Goal: Task Accomplishment & Management: Manage account settings

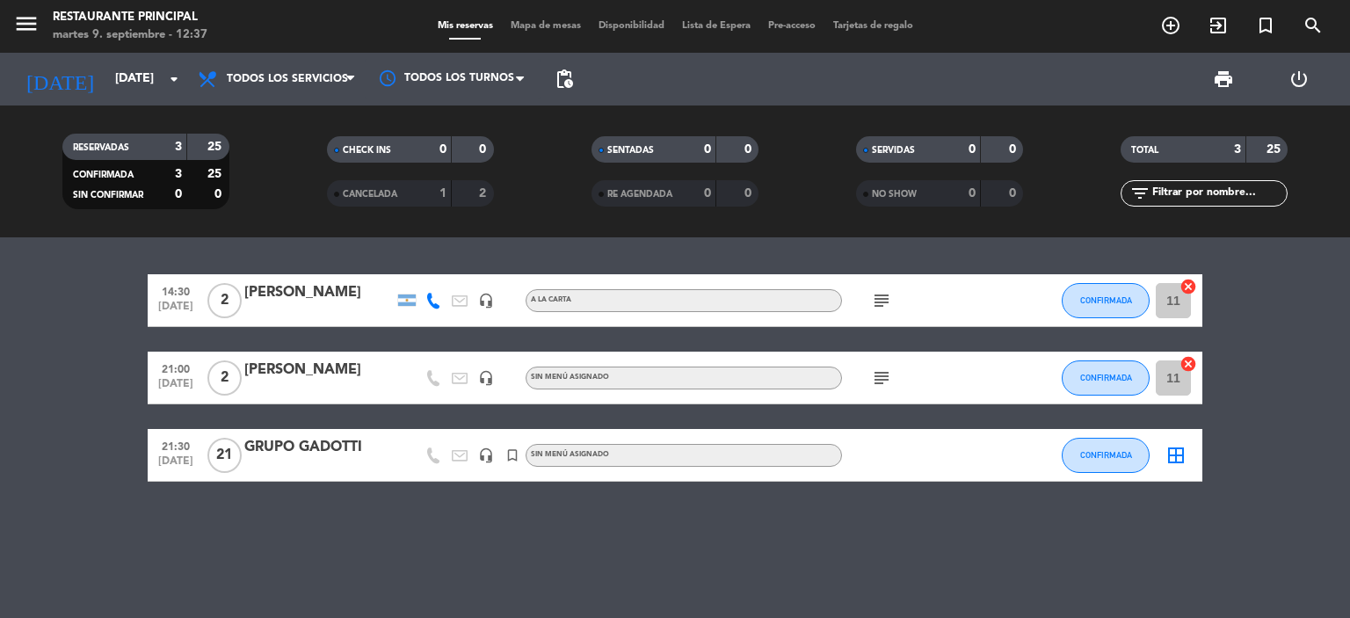
click at [106, 75] on input "[DATE]" at bounding box center [189, 79] width 167 height 32
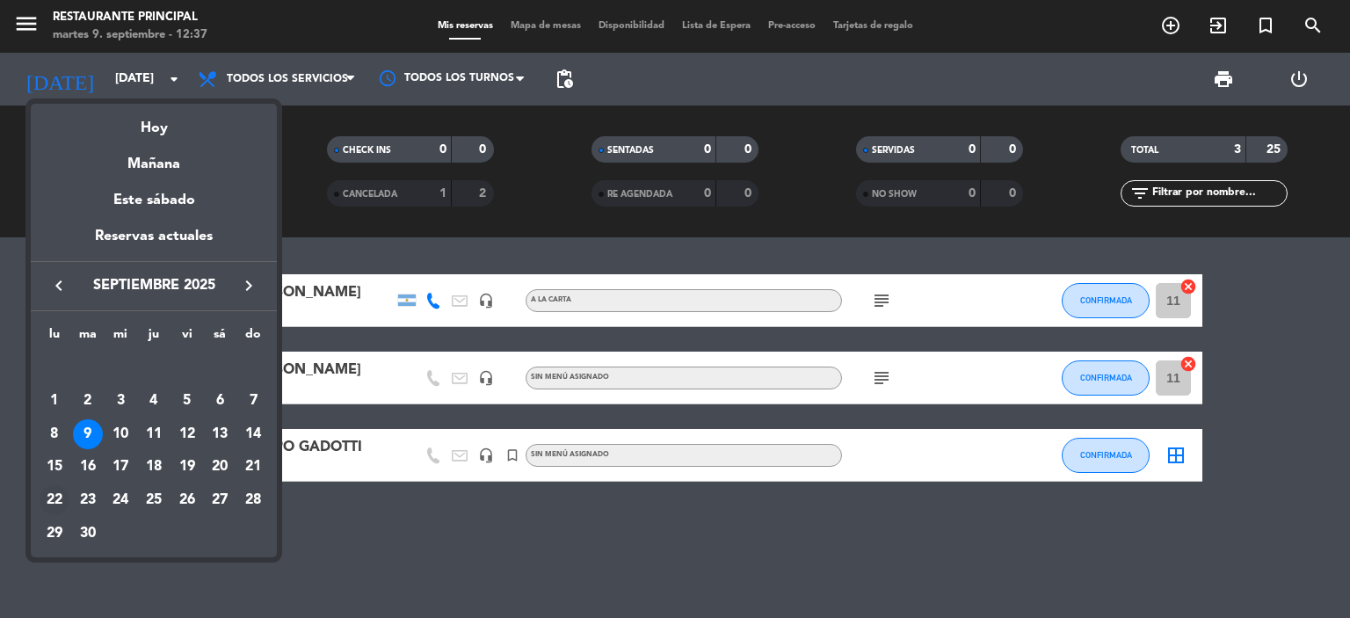
click at [55, 491] on div "22" at bounding box center [55, 500] width 30 height 30
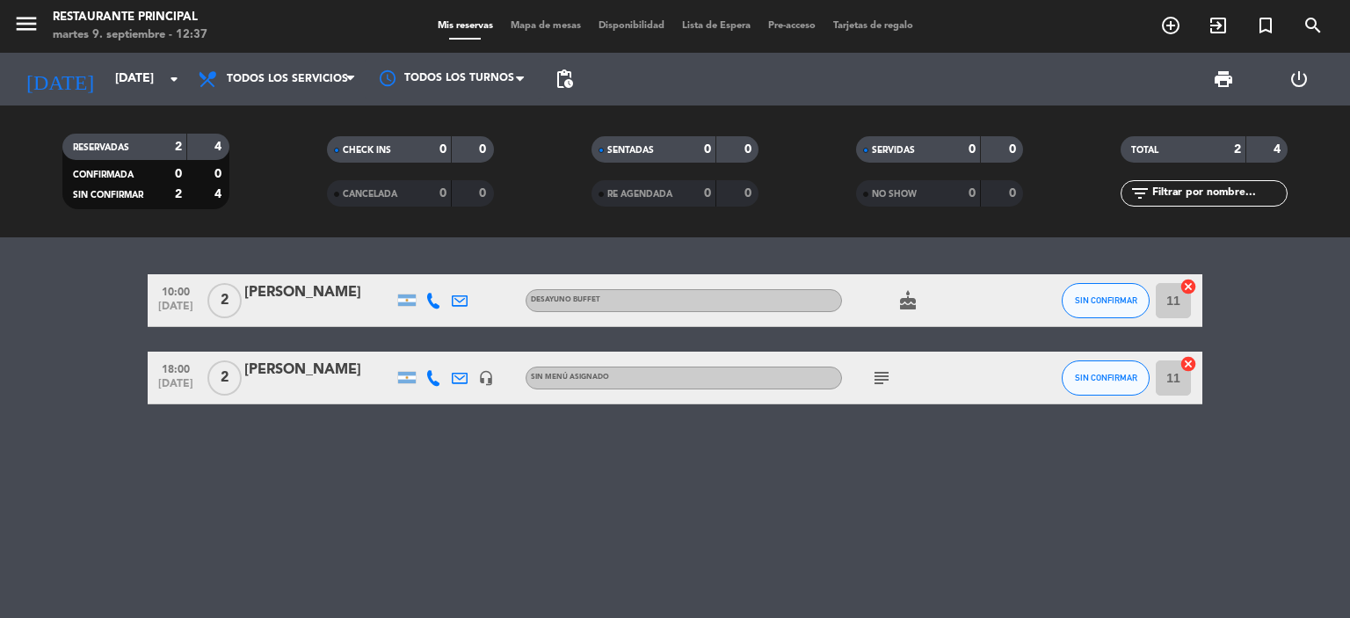
click at [335, 371] on div "[PERSON_NAME]" at bounding box center [318, 370] width 149 height 23
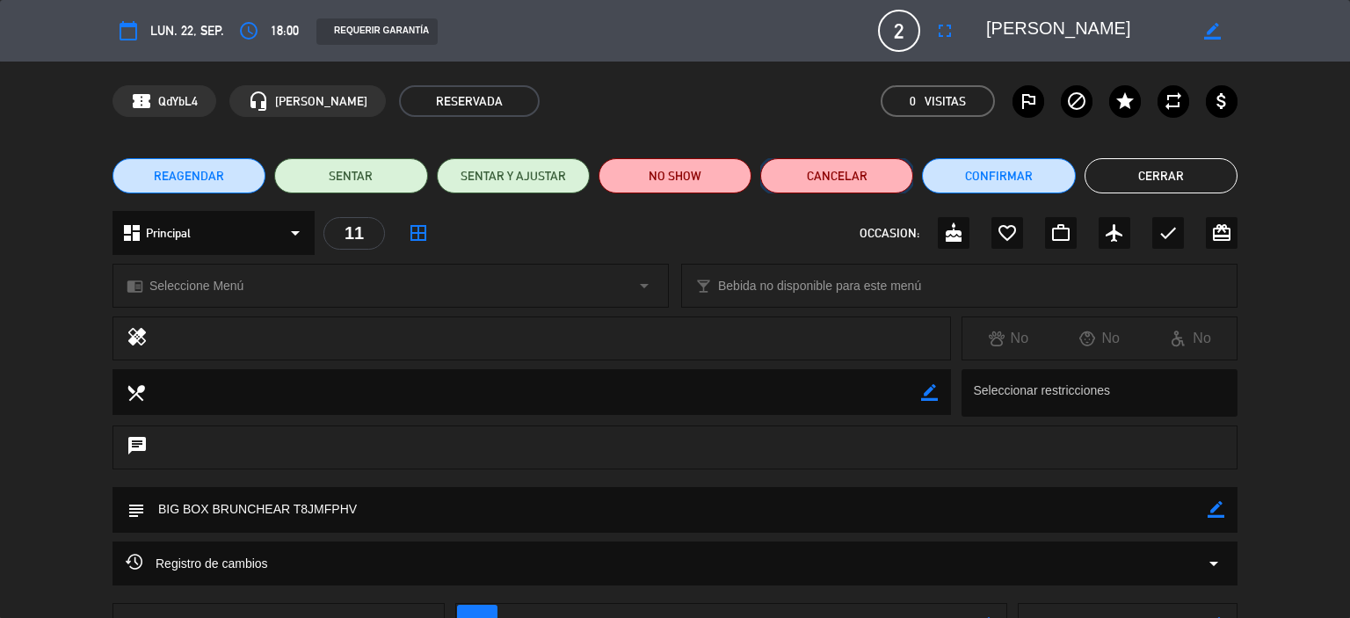
click at [865, 181] on button "Cancelar" at bounding box center [836, 175] width 153 height 35
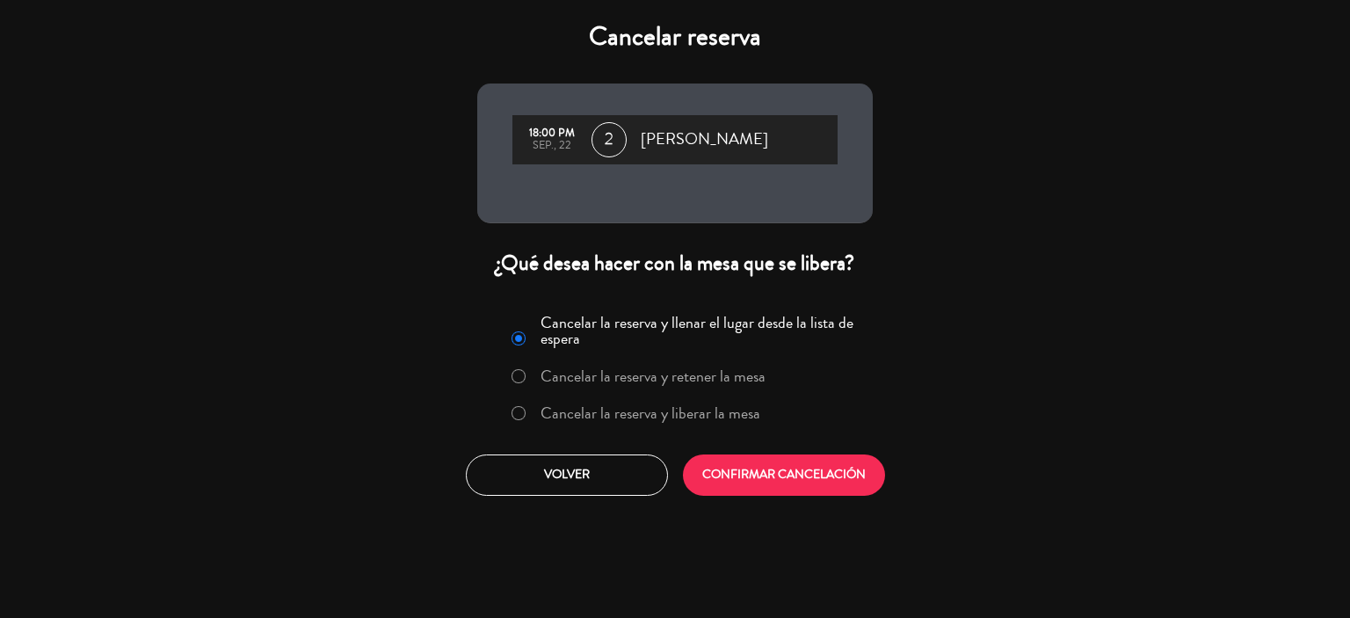
click at [612, 421] on label "Cancelar la reserva y liberar la mesa" at bounding box center [651, 413] width 220 height 16
click at [753, 469] on button "CONFIRMAR CANCELACIÓN" at bounding box center [784, 475] width 202 height 41
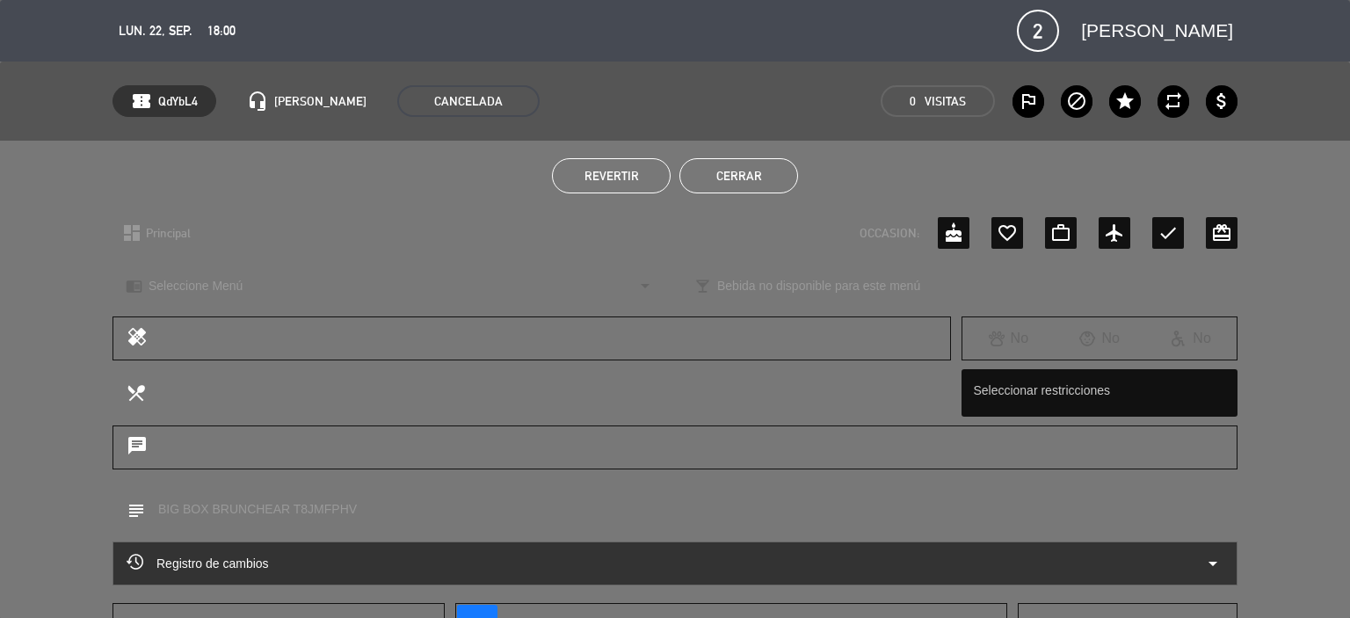
click at [731, 151] on div "Revertir Cerrar" at bounding box center [675, 176] width 1350 height 70
click at [728, 168] on button "Cerrar" at bounding box center [739, 175] width 119 height 35
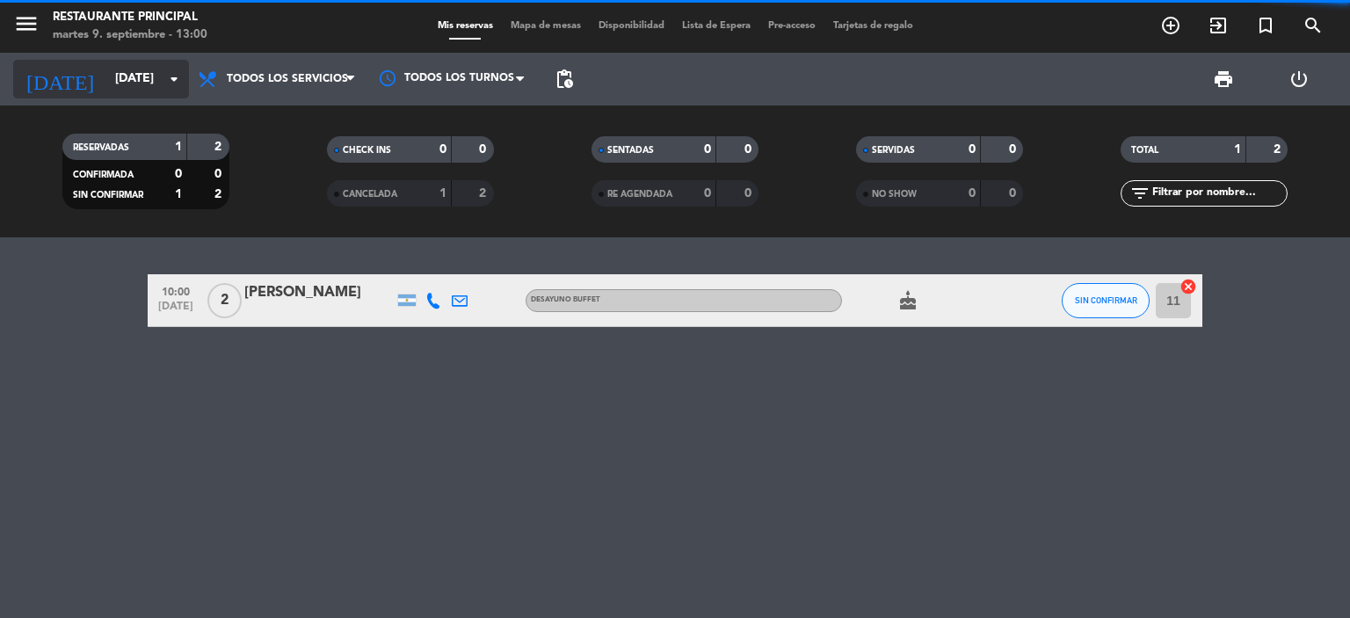
click at [106, 76] on input "[DATE]" at bounding box center [189, 79] width 167 height 32
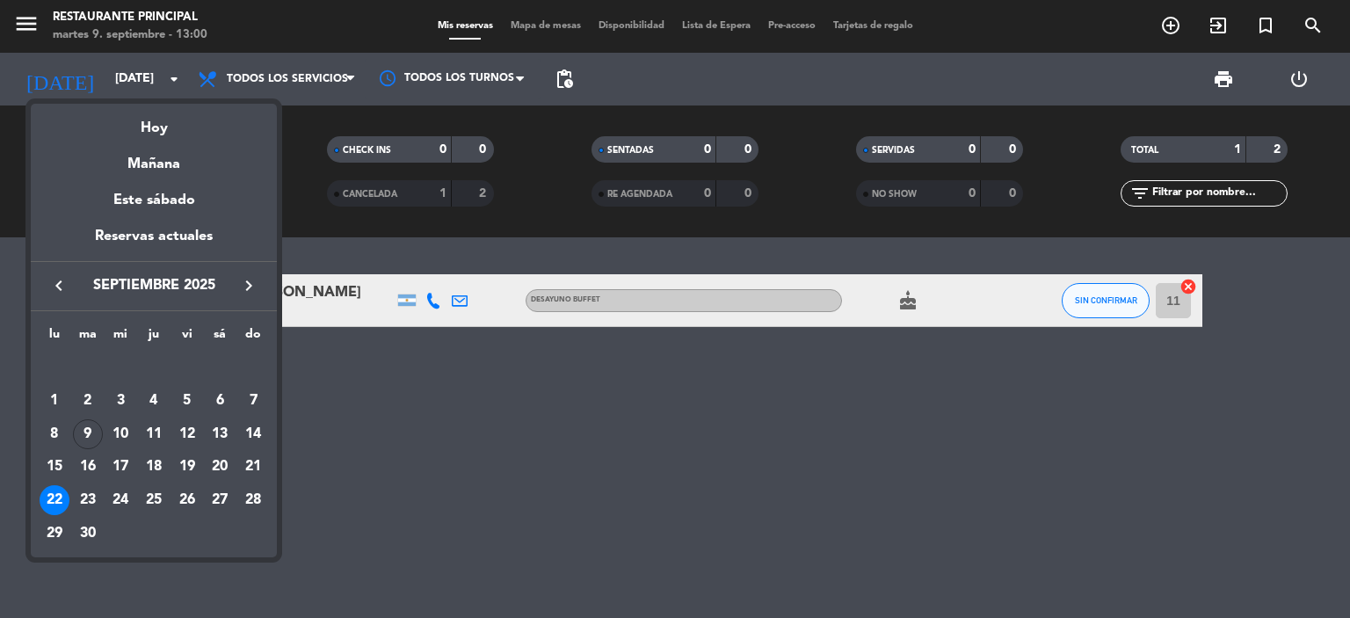
click at [255, 282] on icon "keyboard_arrow_right" at bounding box center [248, 285] width 21 height 21
click at [158, 393] on div "2" at bounding box center [154, 401] width 30 height 30
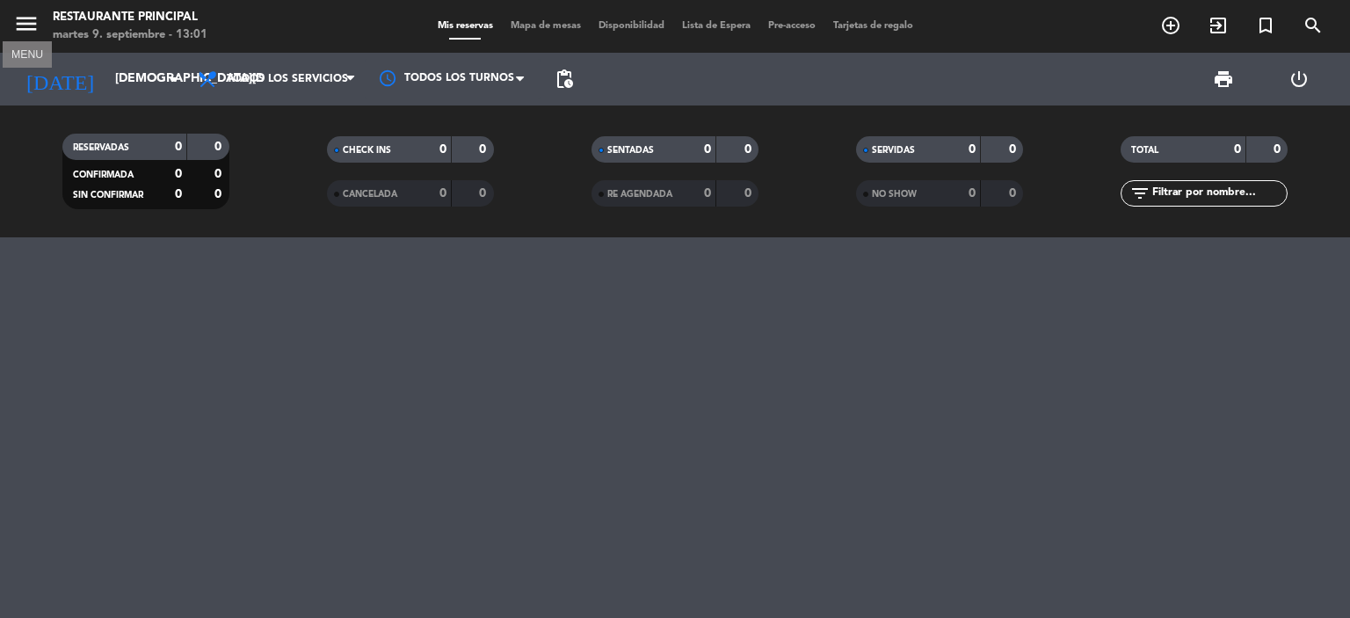
click at [35, 31] on icon "menu" at bounding box center [26, 24] width 26 height 26
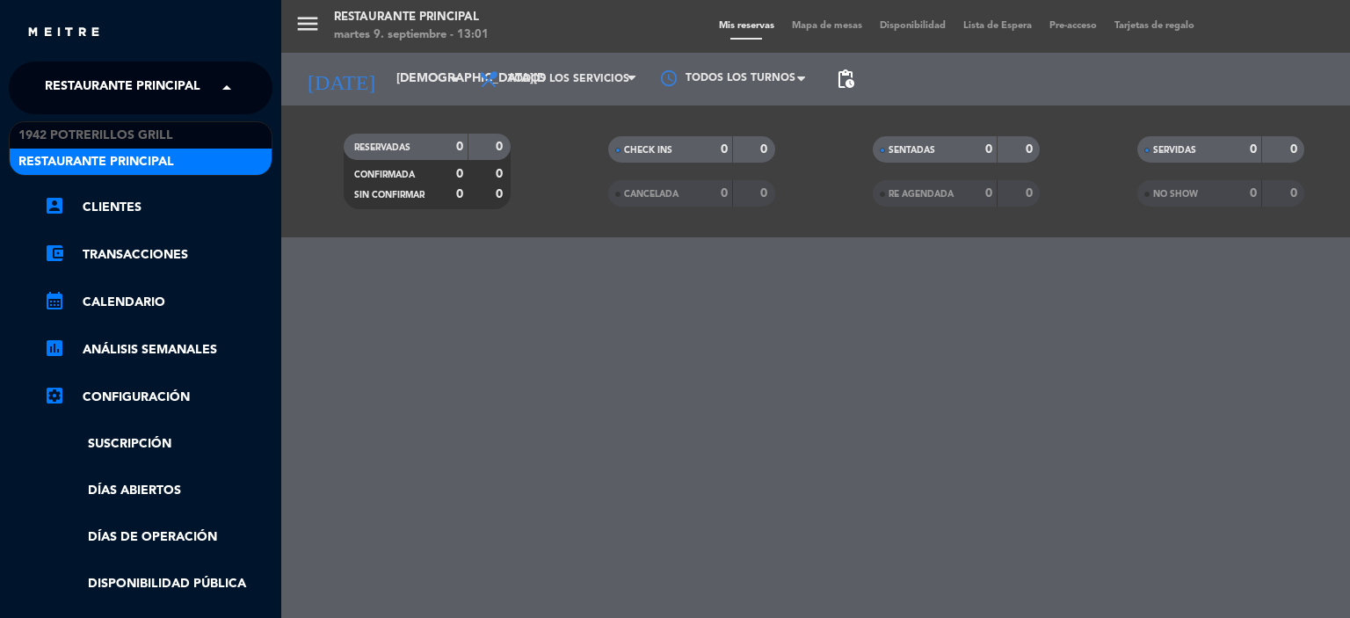
click at [84, 88] on span "Restaurante Principal" at bounding box center [123, 87] width 156 height 37
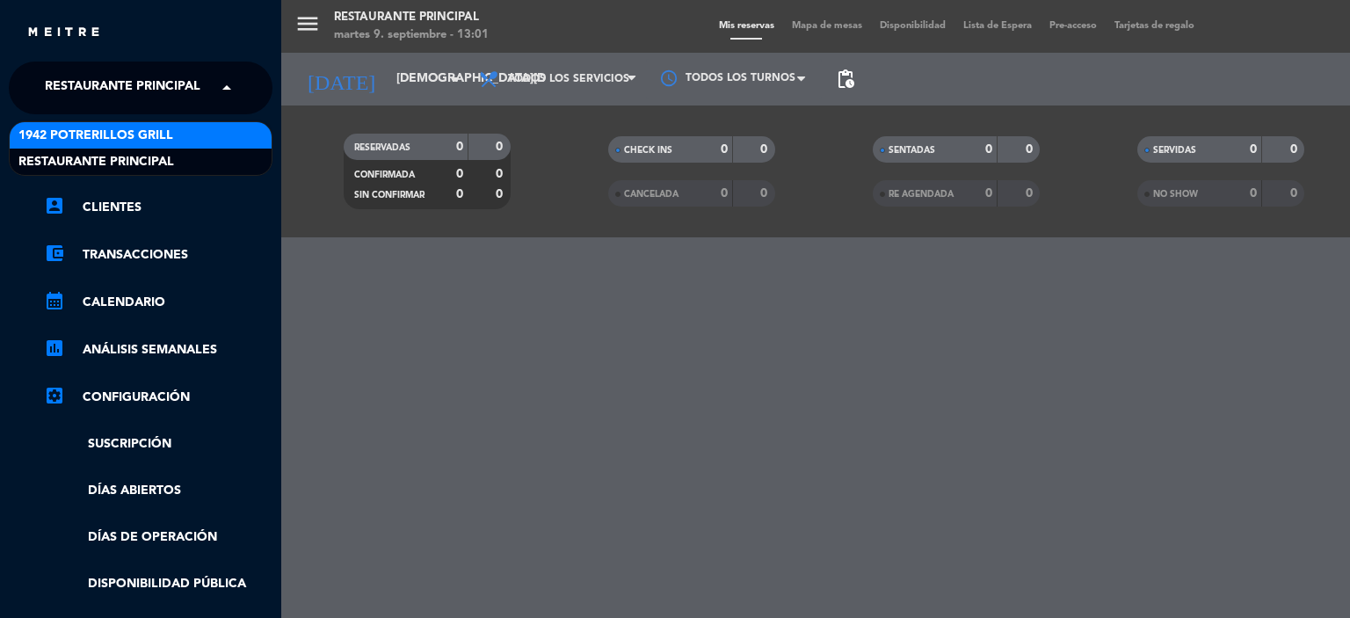
click at [101, 133] on span "1942 Potrerillos Grill" at bounding box center [95, 136] width 155 height 20
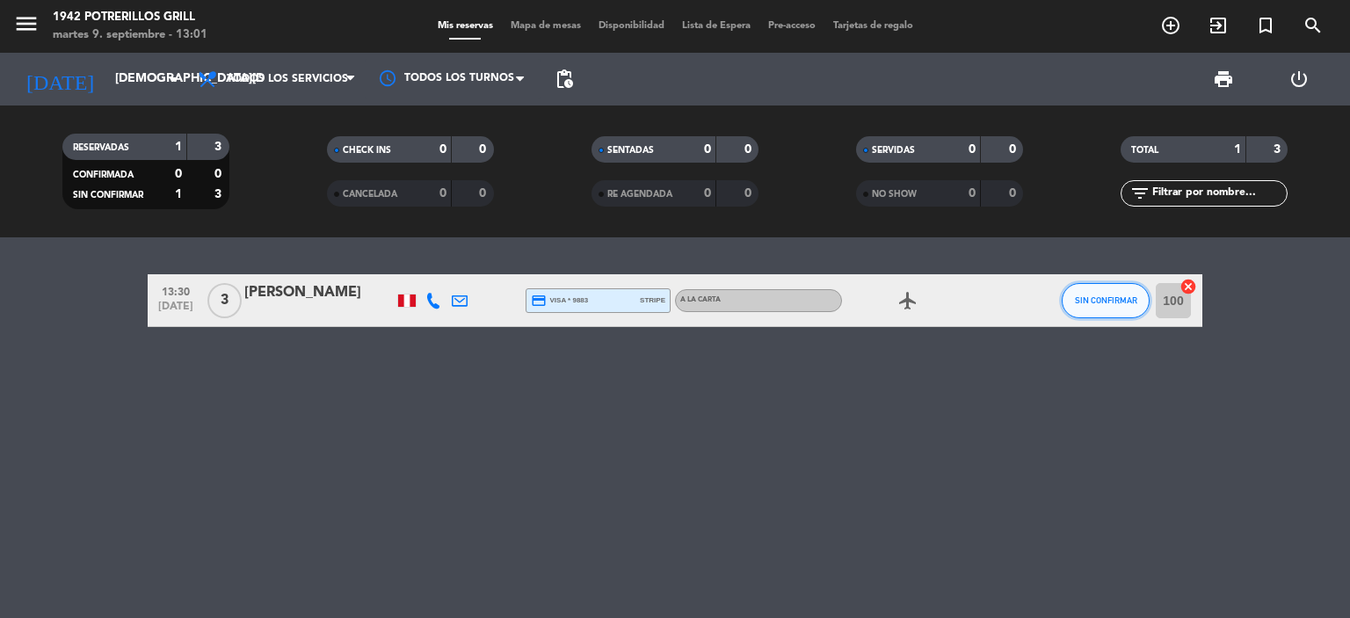
click at [1129, 309] on button "SIN CONFIRMAR" at bounding box center [1106, 300] width 88 height 35
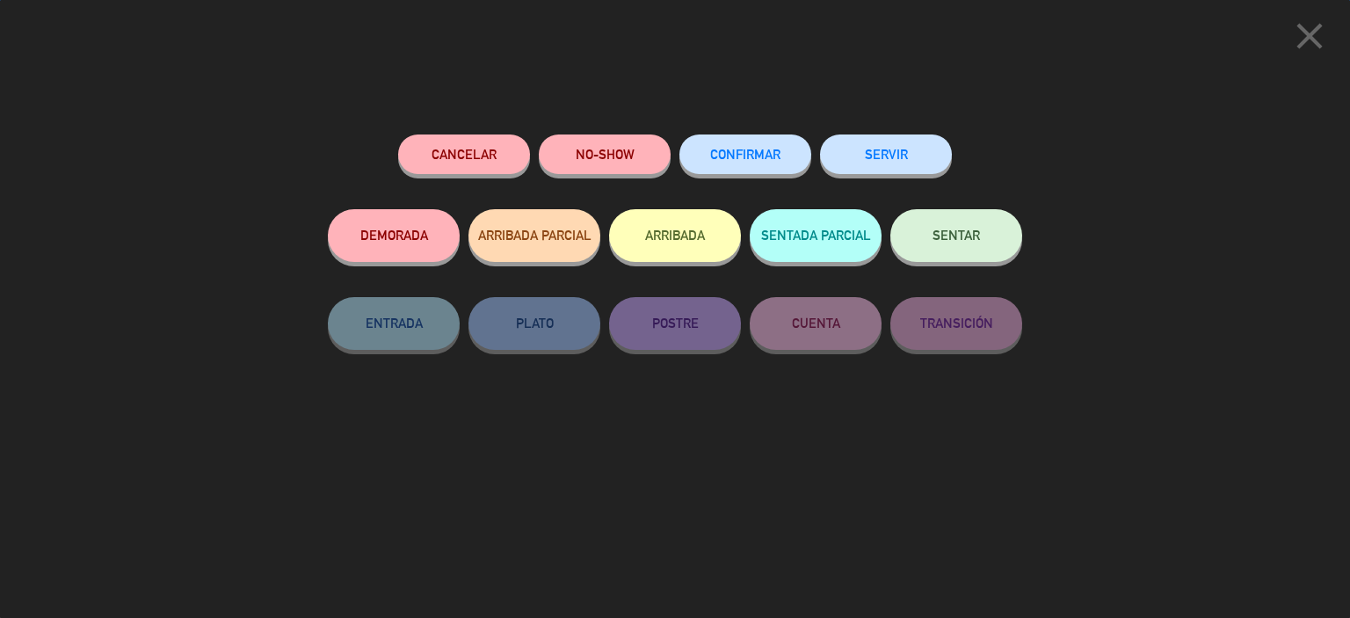
click at [702, 142] on button "CONFIRMAR" at bounding box center [746, 155] width 132 height 40
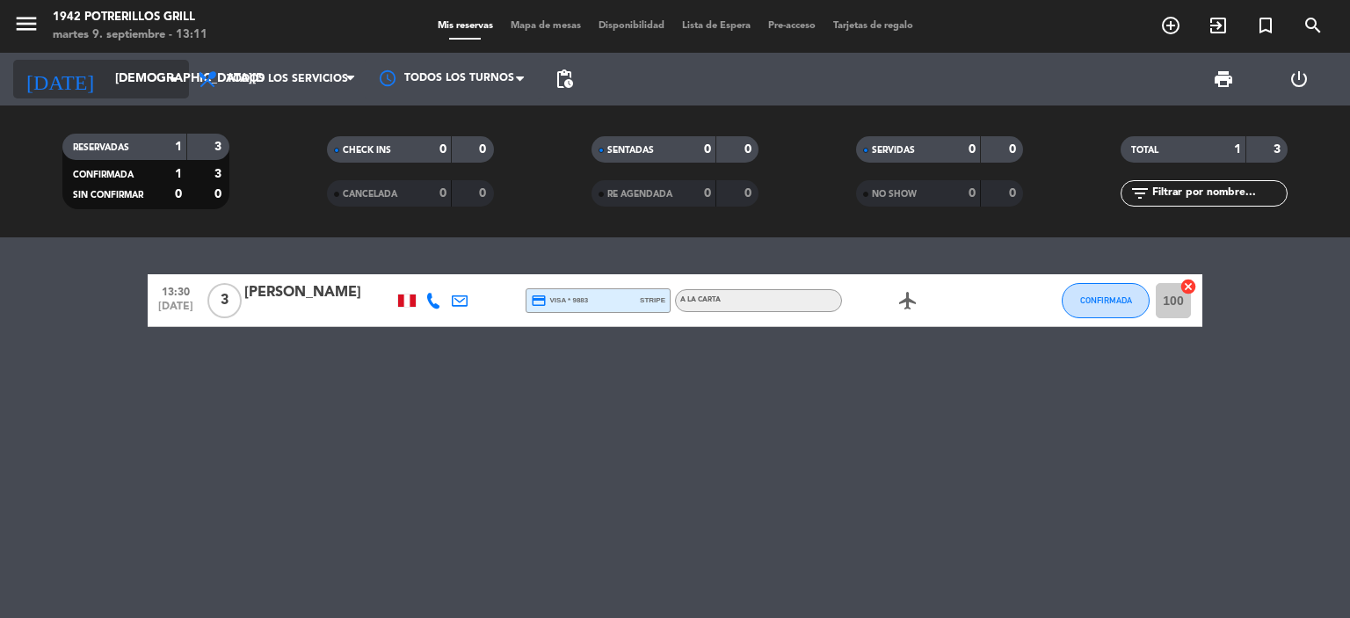
click at [106, 83] on input "[DEMOGRAPHIC_DATA][DATE]" at bounding box center [189, 79] width 167 height 32
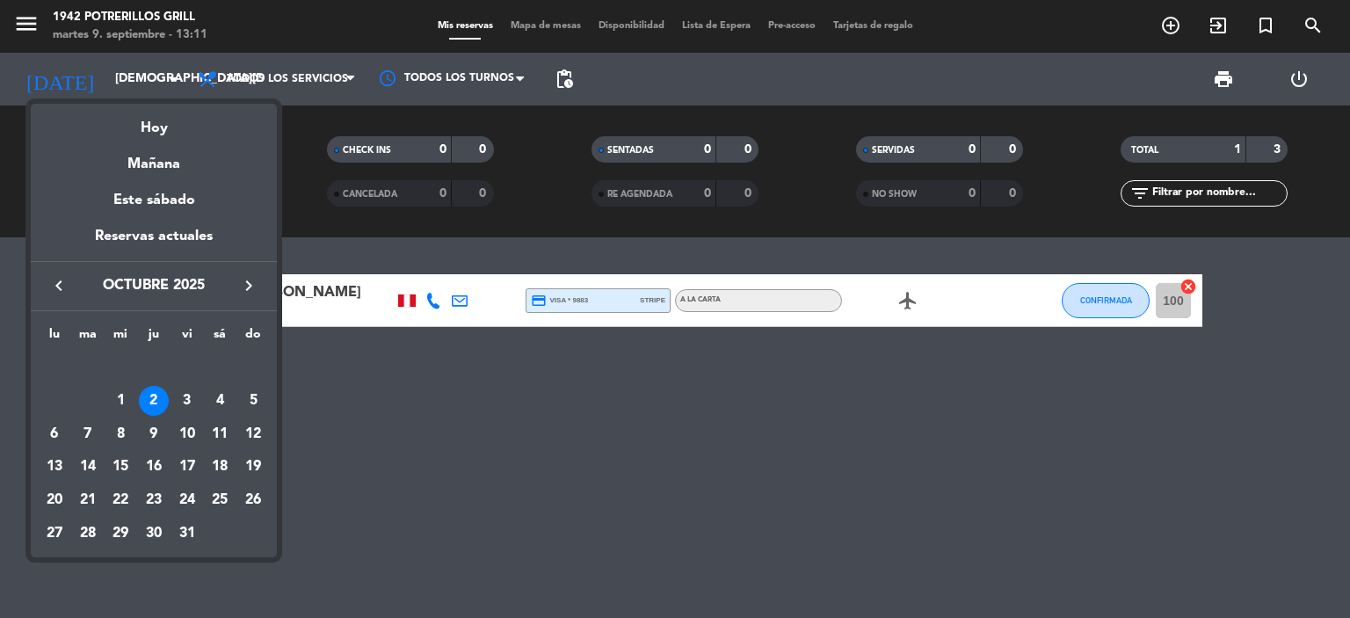
click at [25, 22] on div at bounding box center [675, 309] width 1350 height 618
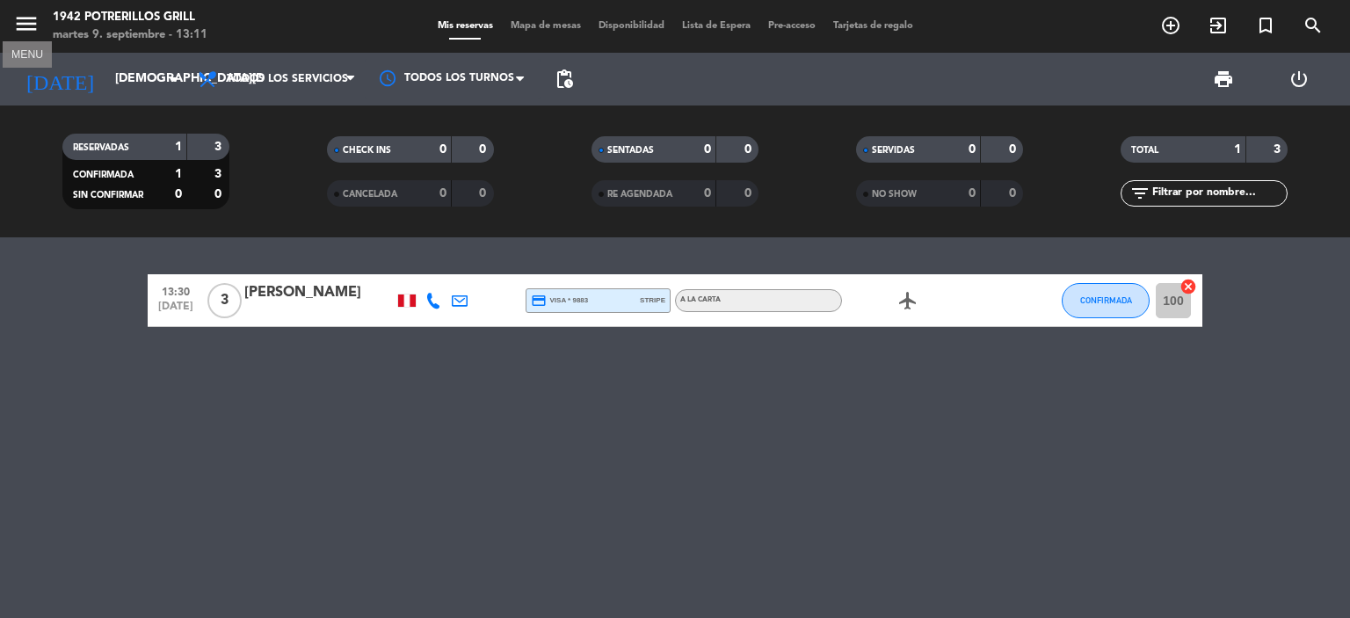
click at [27, 20] on icon "menu" at bounding box center [26, 24] width 26 height 26
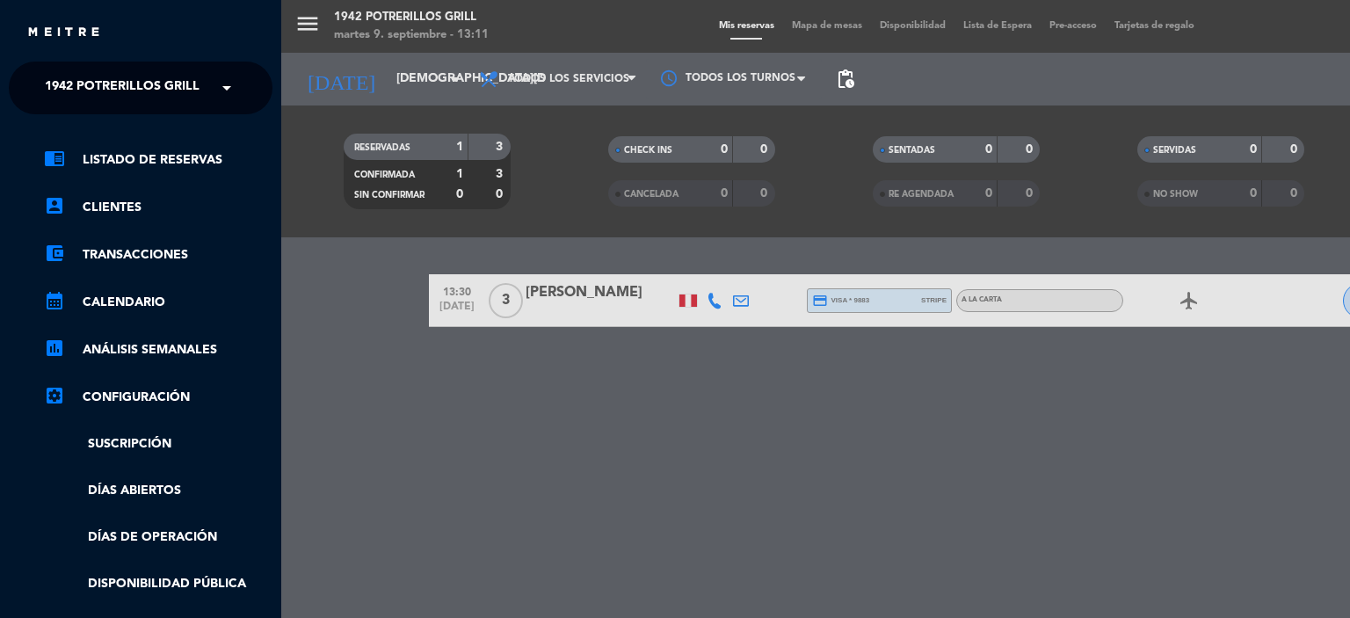
click at [81, 79] on span "1942 Potrerillos Grill" at bounding box center [122, 87] width 155 height 37
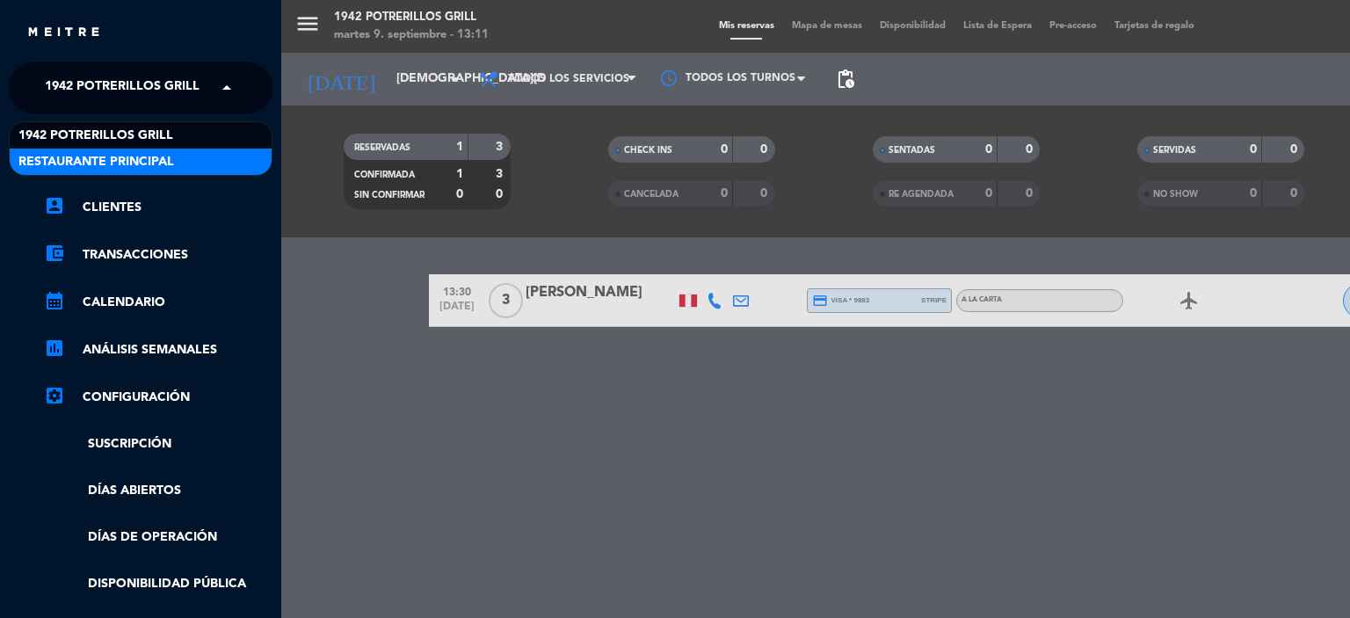
click at [91, 151] on div "Restaurante Principal" at bounding box center [141, 162] width 262 height 26
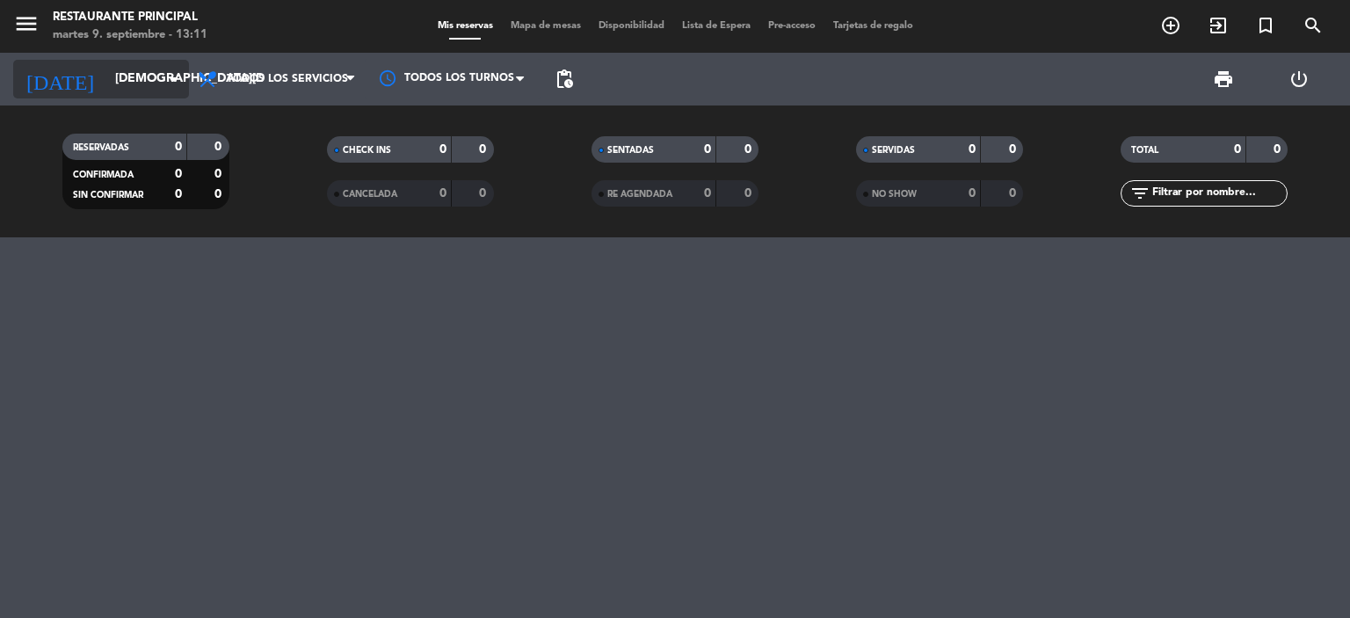
click at [106, 69] on input "[DEMOGRAPHIC_DATA][DATE]" at bounding box center [189, 79] width 167 height 32
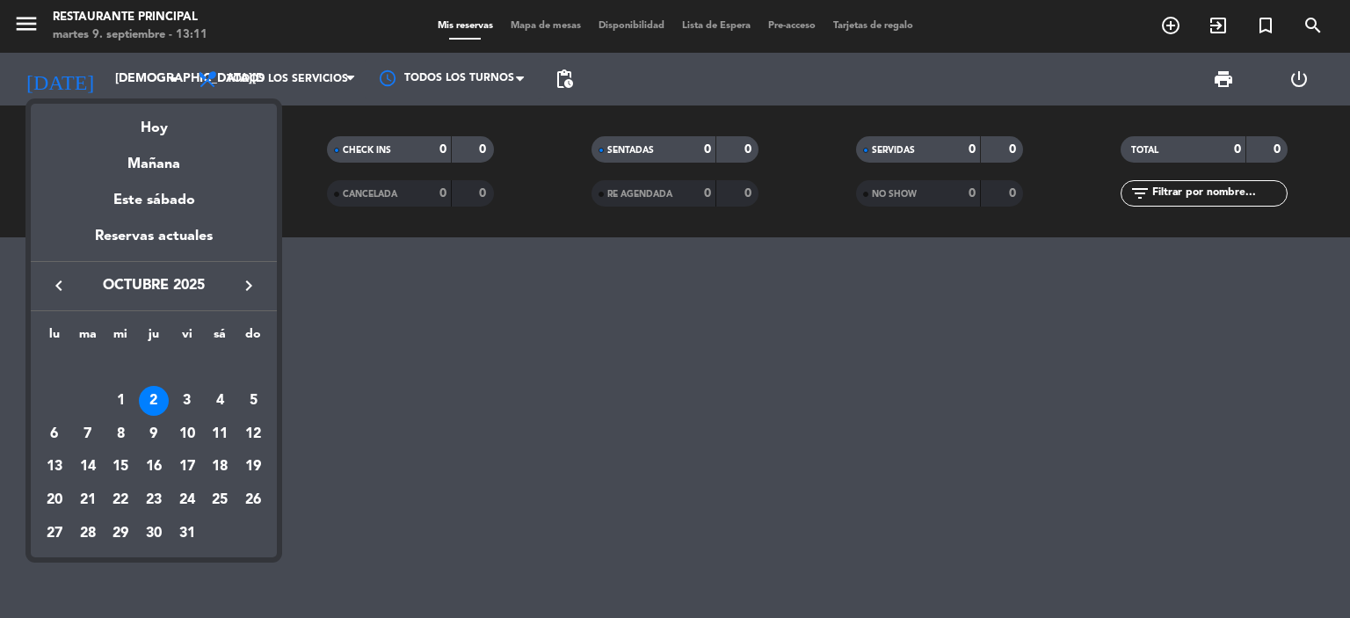
click at [60, 280] on icon "keyboard_arrow_left" at bounding box center [58, 285] width 21 height 21
click at [81, 439] on div "9" at bounding box center [88, 434] width 30 height 30
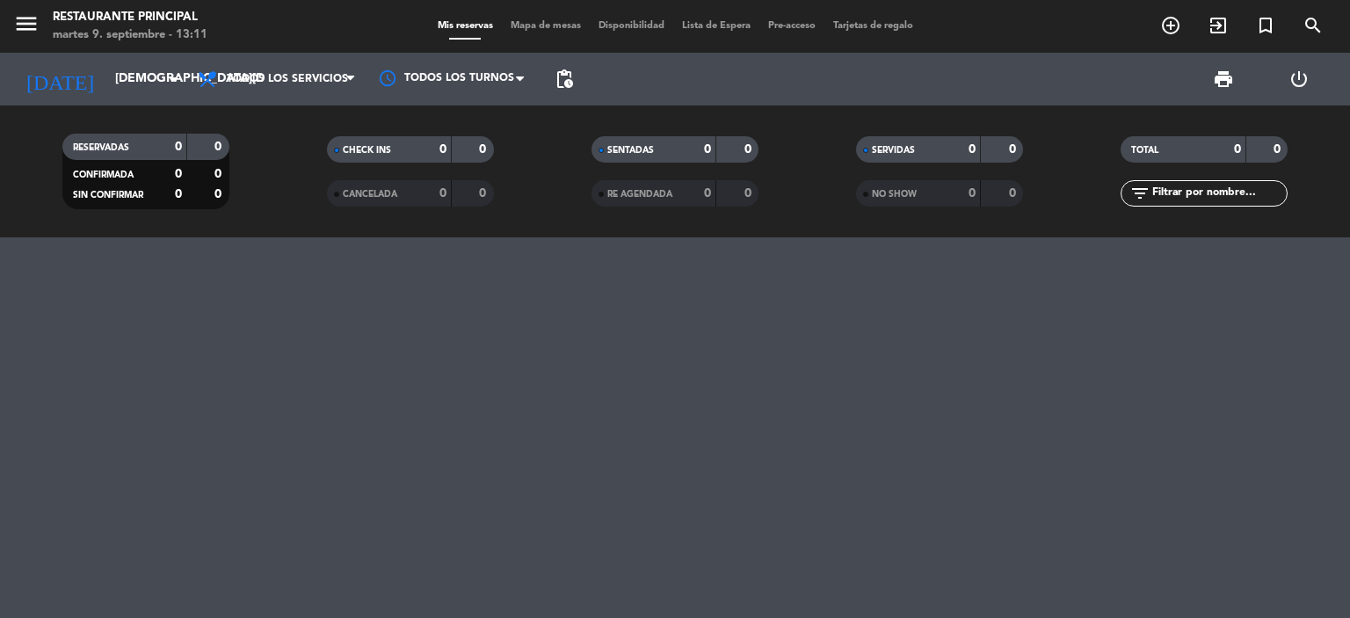
type input "[DATE]"
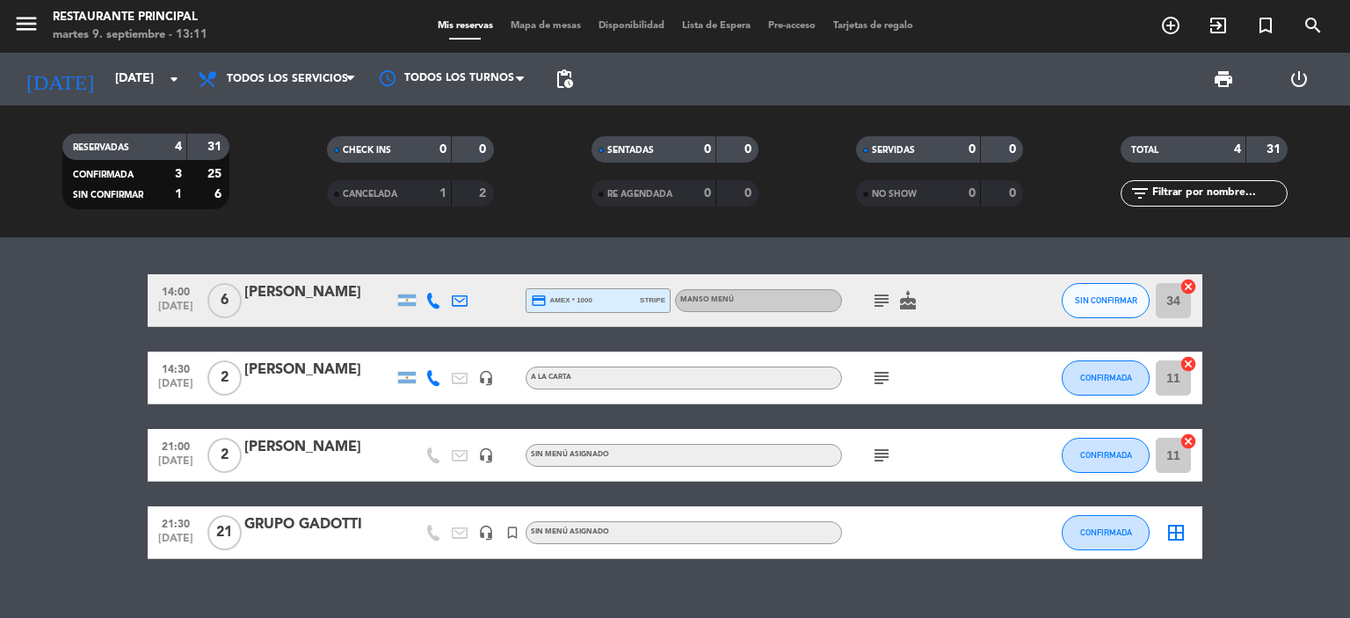
click at [331, 295] on div "[PERSON_NAME]" at bounding box center [318, 292] width 149 height 23
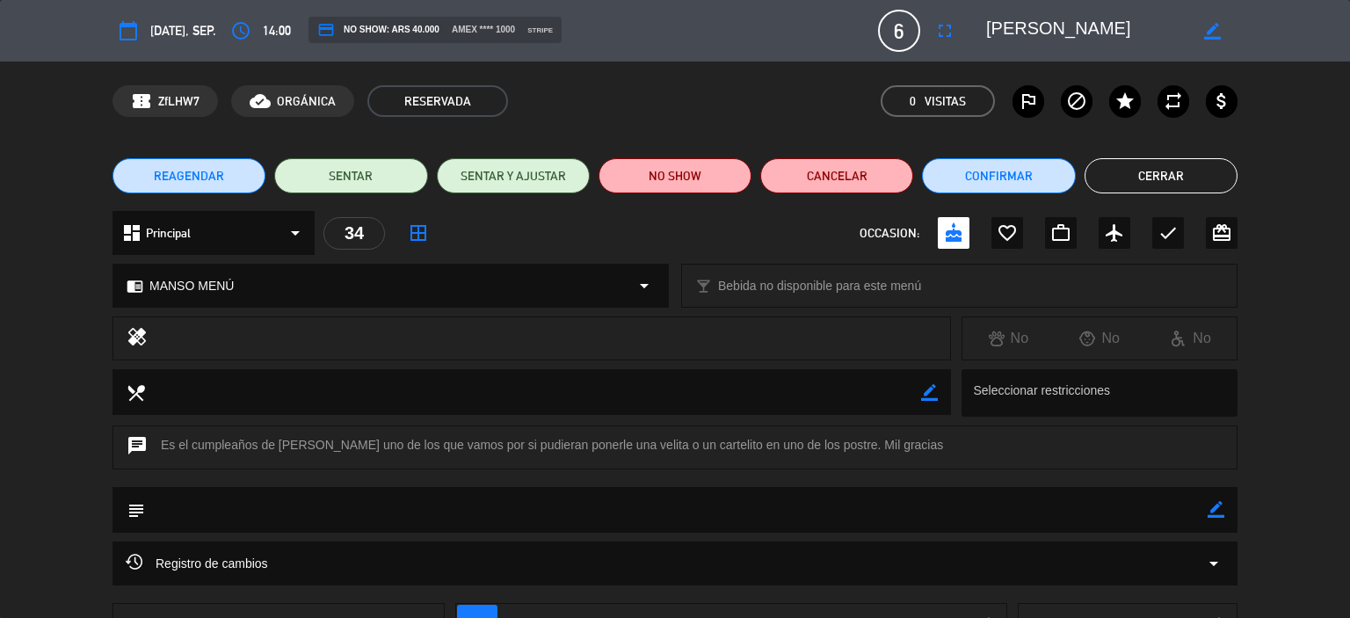
click at [1219, 516] on icon "border_color" at bounding box center [1216, 509] width 17 height 17
click at [1156, 516] on textarea at bounding box center [676, 509] width 1063 height 45
type textarea "u"
click at [236, 284] on div "chrome_reader_mode MANSO MENÚ arrow_drop_down" at bounding box center [390, 286] width 555 height 42
select select
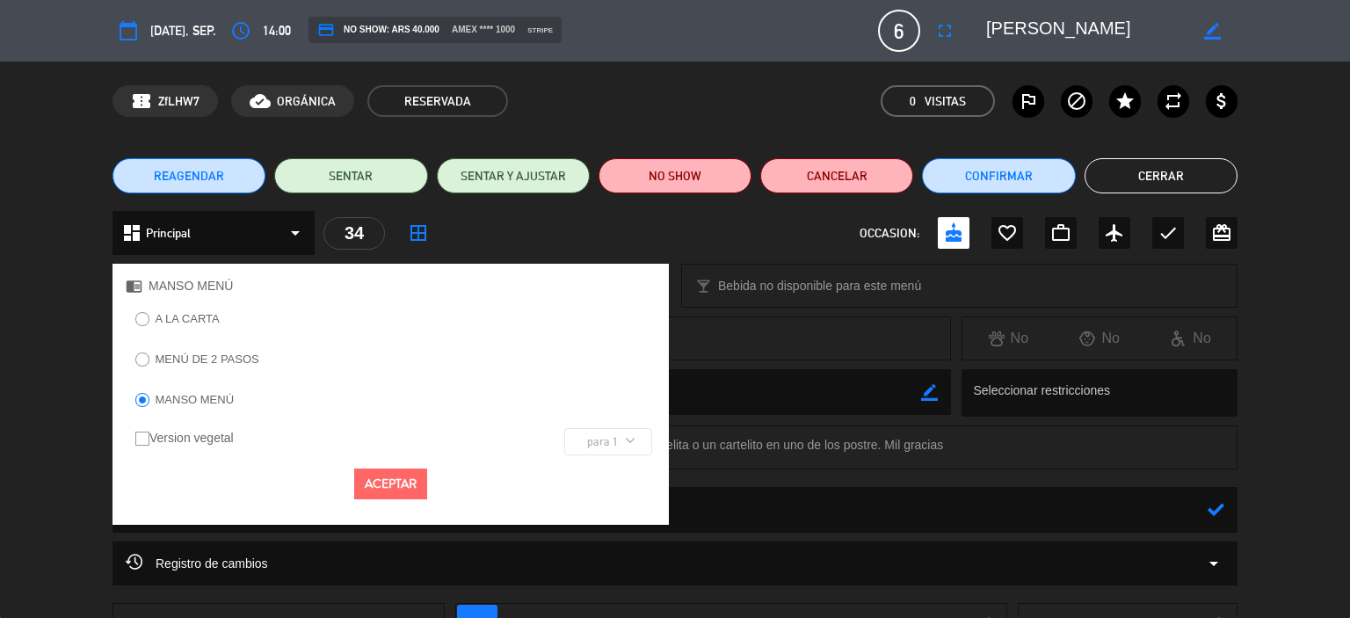
click at [194, 318] on label "A LA CARTA" at bounding box center [188, 318] width 64 height 11
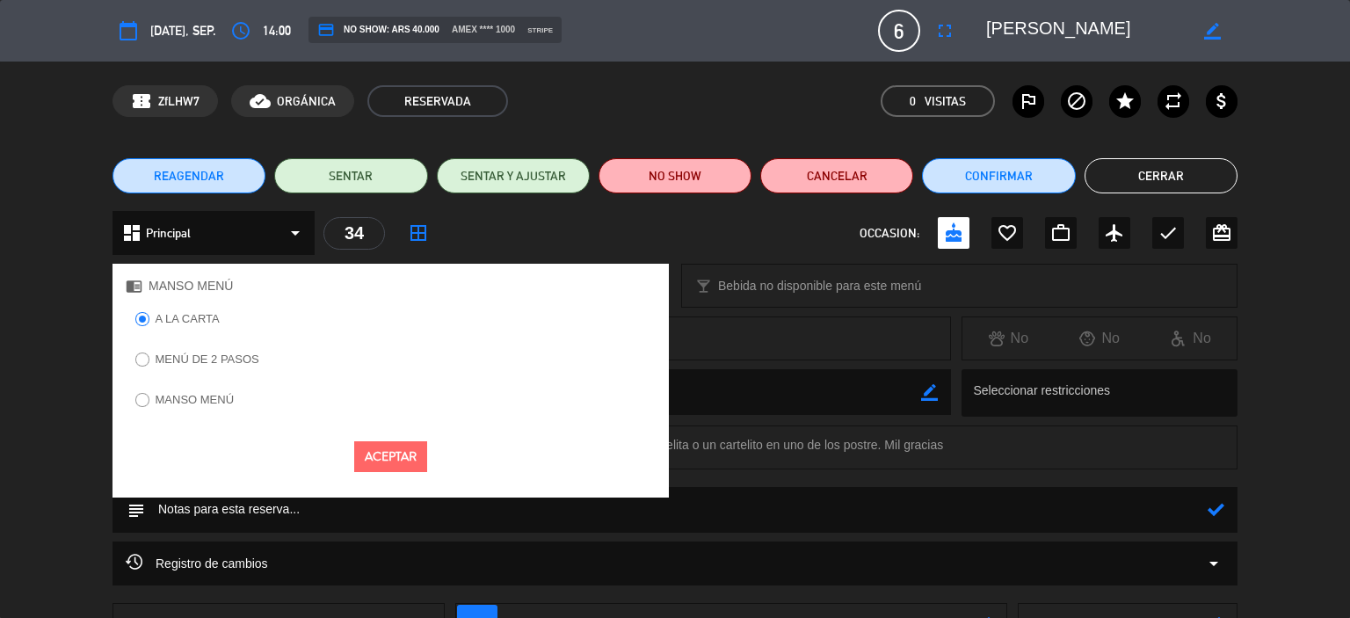
click at [382, 449] on button "Aceptar" at bounding box center [390, 456] width 73 height 31
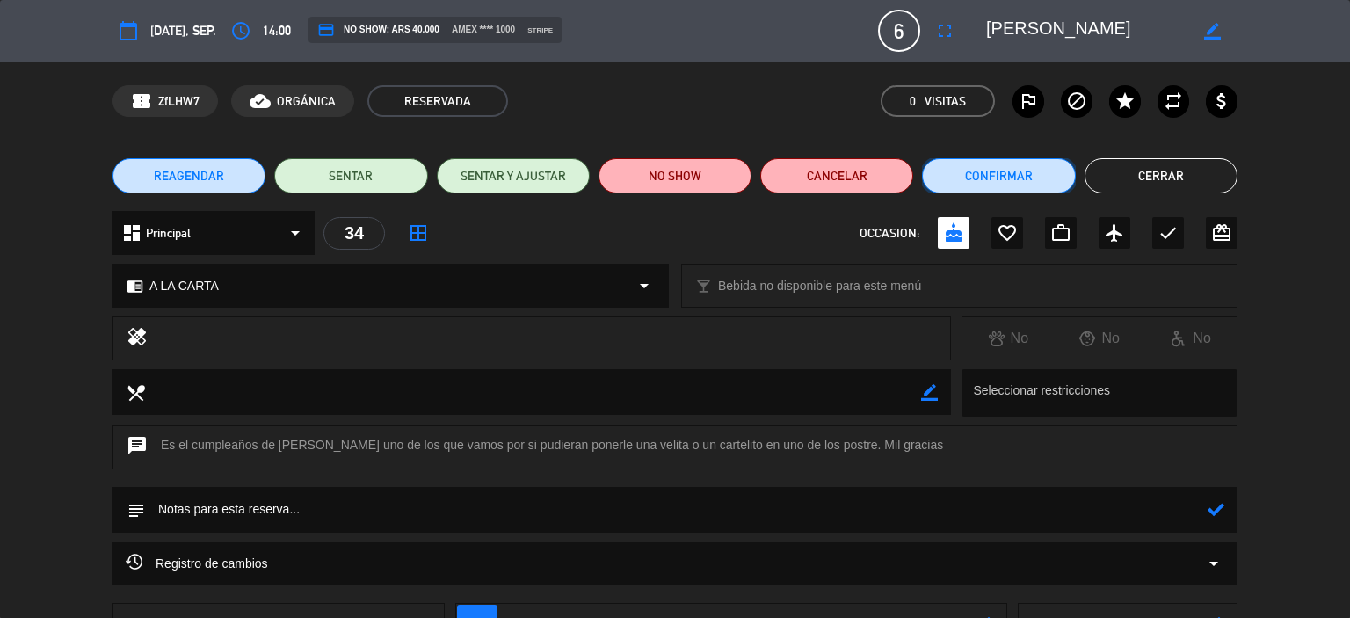
click at [976, 182] on button "Confirmar" at bounding box center [998, 175] width 153 height 35
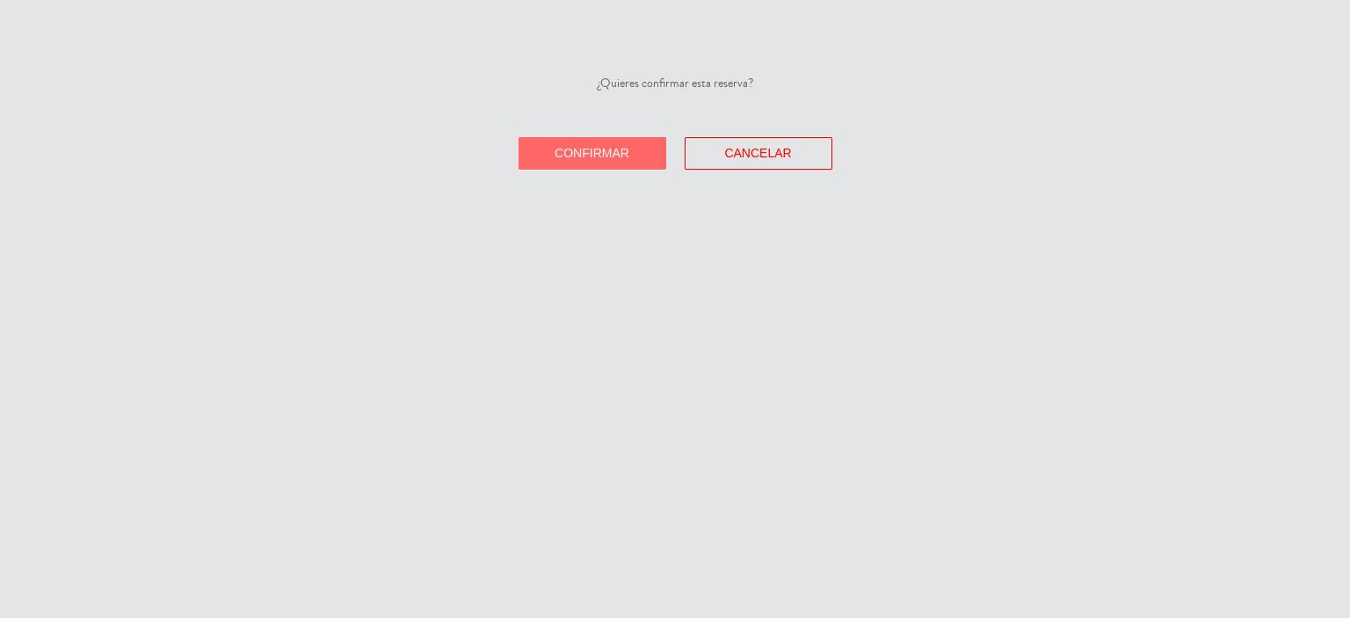
click at [593, 161] on button "Confirmar" at bounding box center [593, 153] width 148 height 33
